Goal: Information Seeking & Learning: Learn about a topic

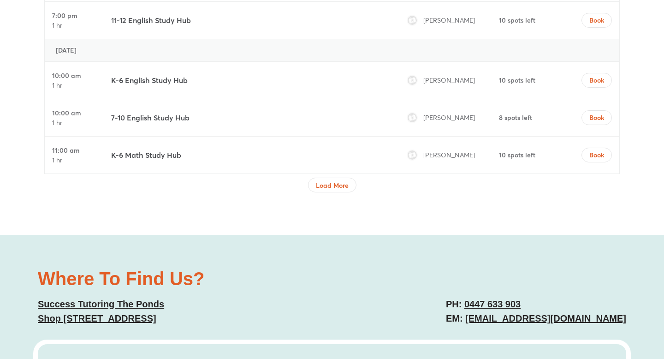
scroll to position [3131, 0]
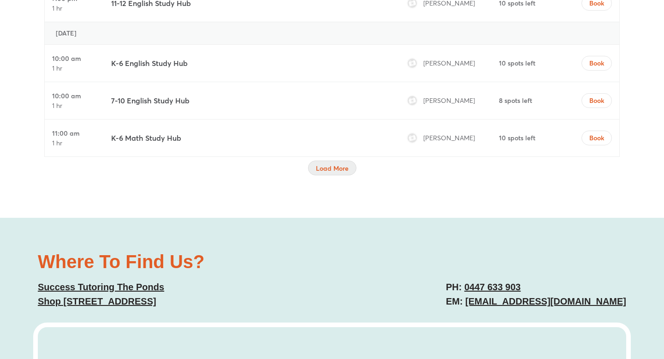
click at [337, 160] on button "Load More" at bounding box center [332, 167] width 48 height 15
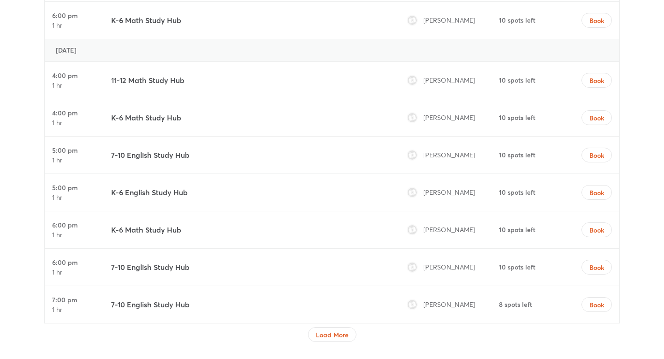
scroll to position [3785, 0]
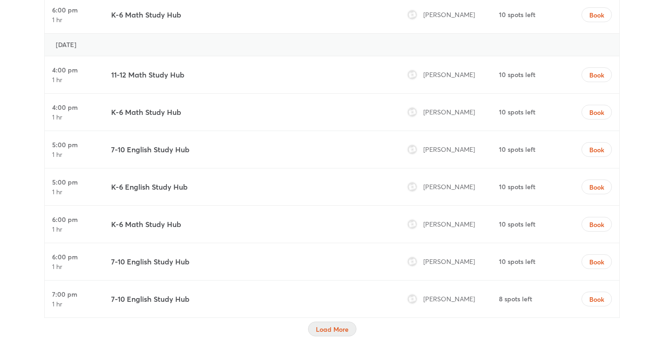
click at [323, 325] on span "Load More" at bounding box center [332, 329] width 33 height 9
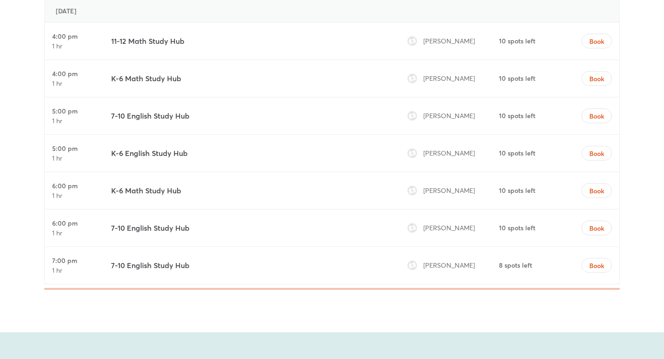
scroll to position [3836, 0]
